Goal: Find specific page/section: Find specific page/section

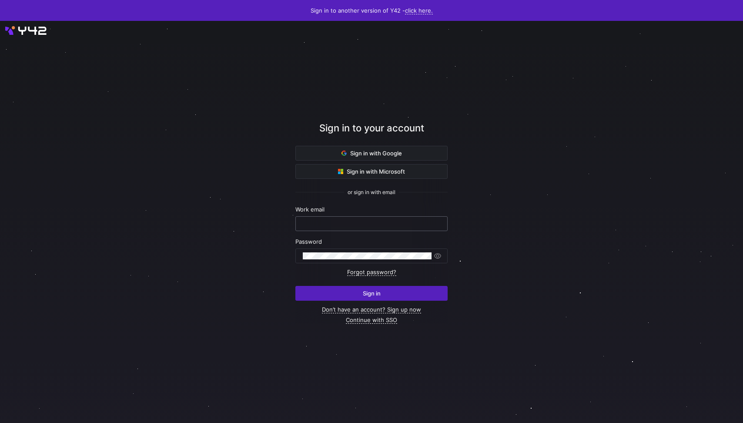
click at [370, 221] on input "text" at bounding box center [371, 223] width 137 height 7
click at [0, 422] on com-1password-button at bounding box center [0, 423] width 0 height 0
type input "[EMAIL_ADDRESS][DOMAIN_NAME]"
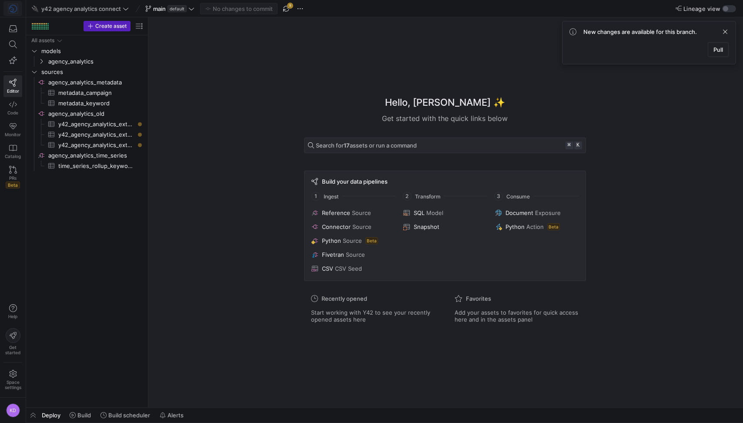
click at [11, 10] on img at bounding box center [13, 8] width 9 height 9
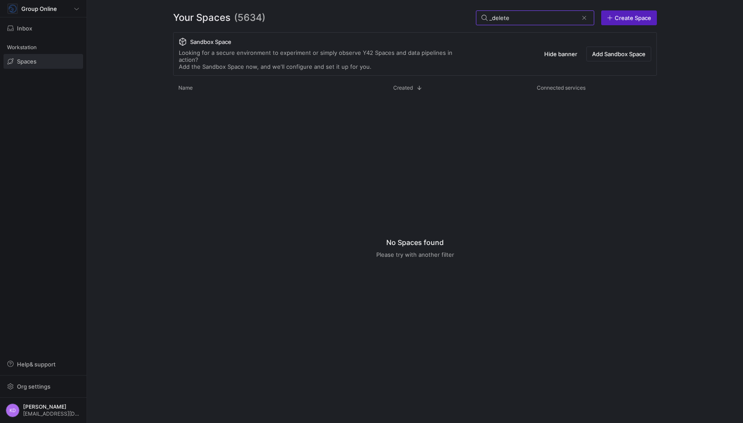
type input "_deleted"
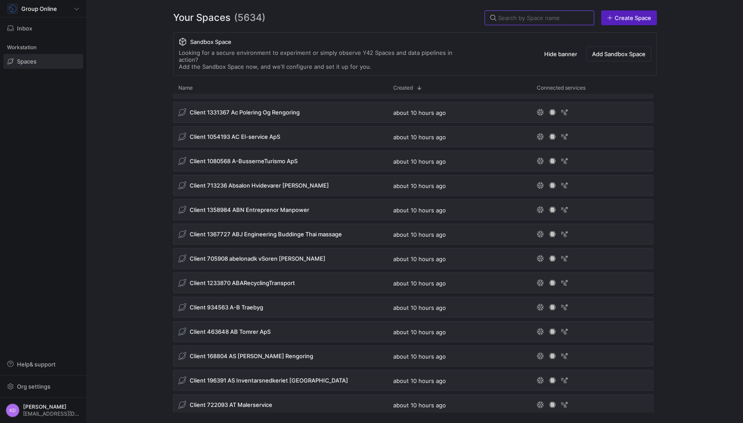
click at [247, 18] on span "(5634)" at bounding box center [249, 17] width 31 height 15
click at [112, 269] on y42-org-space-overview "Your Spaces (5634) Create Space Sandbox Space Looking for a secure environment …" at bounding box center [415, 211] width 656 height 423
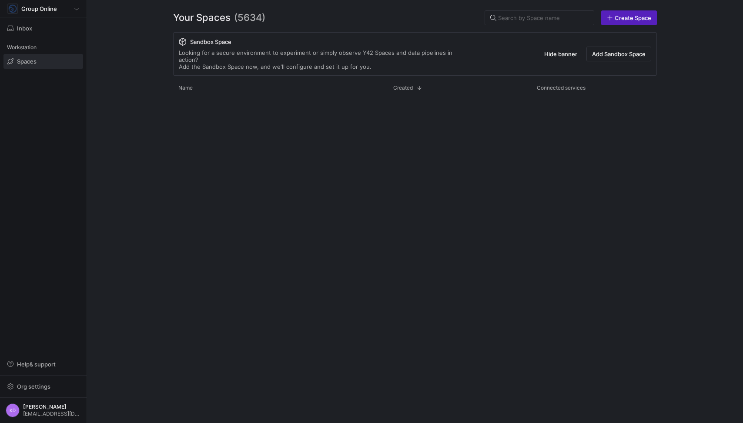
scroll to position [56173, 0]
